Goal: Book appointment/travel/reservation

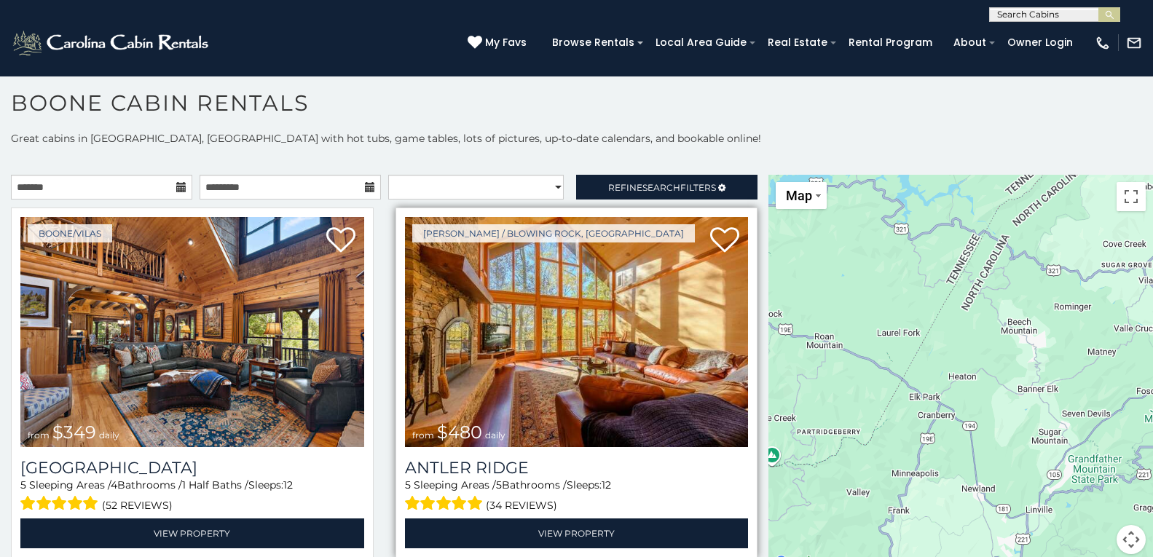
scroll to position [15, 0]
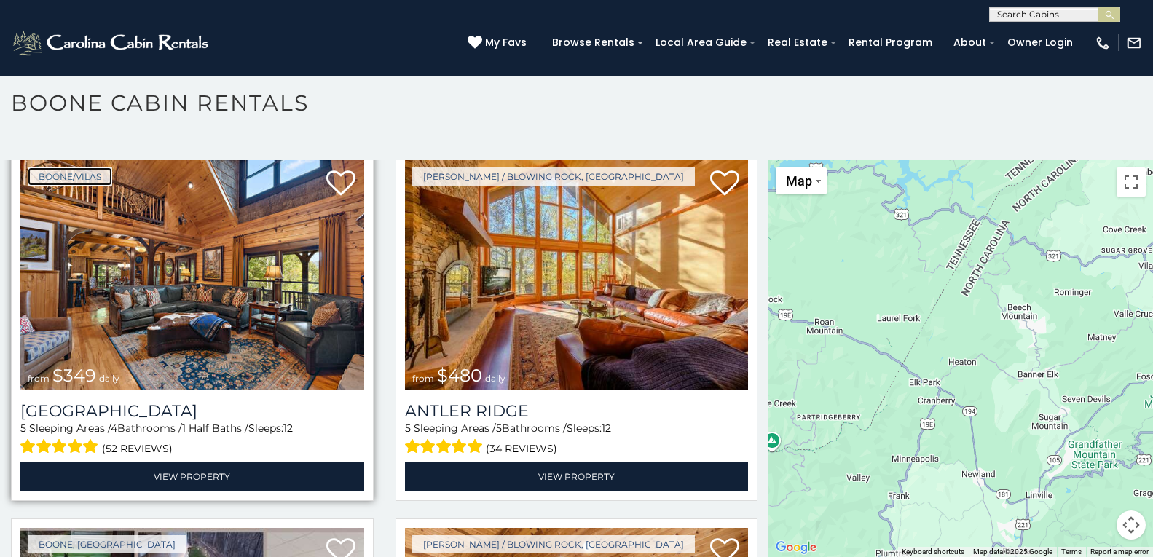
click at [39, 171] on link "Boone/Vilas" at bounding box center [70, 177] width 85 height 18
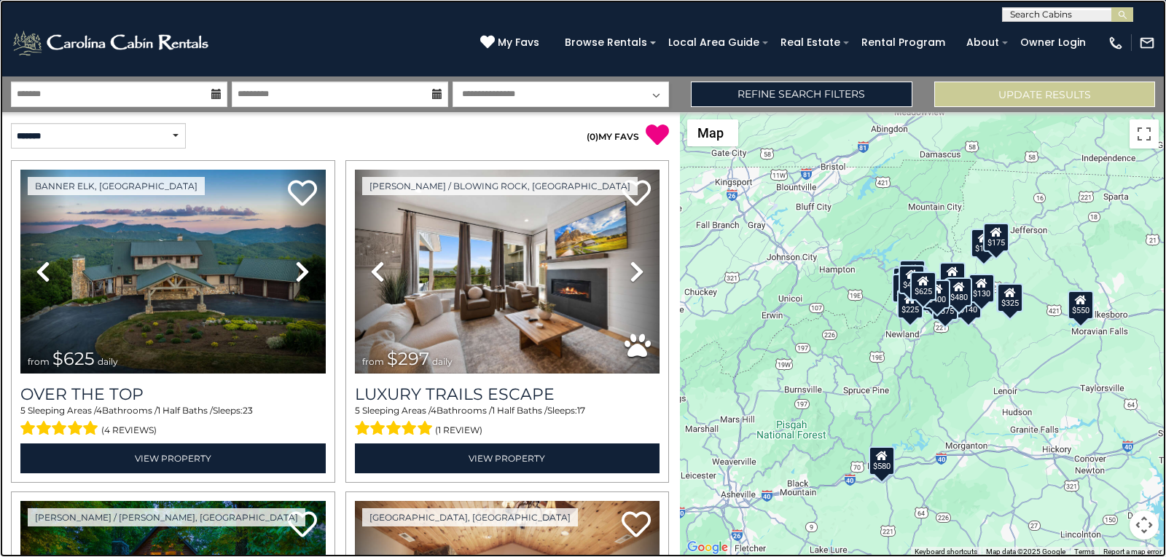
click at [117, 165] on link at bounding box center [583, 278] width 1166 height 557
